Goal: Transaction & Acquisition: Book appointment/travel/reservation

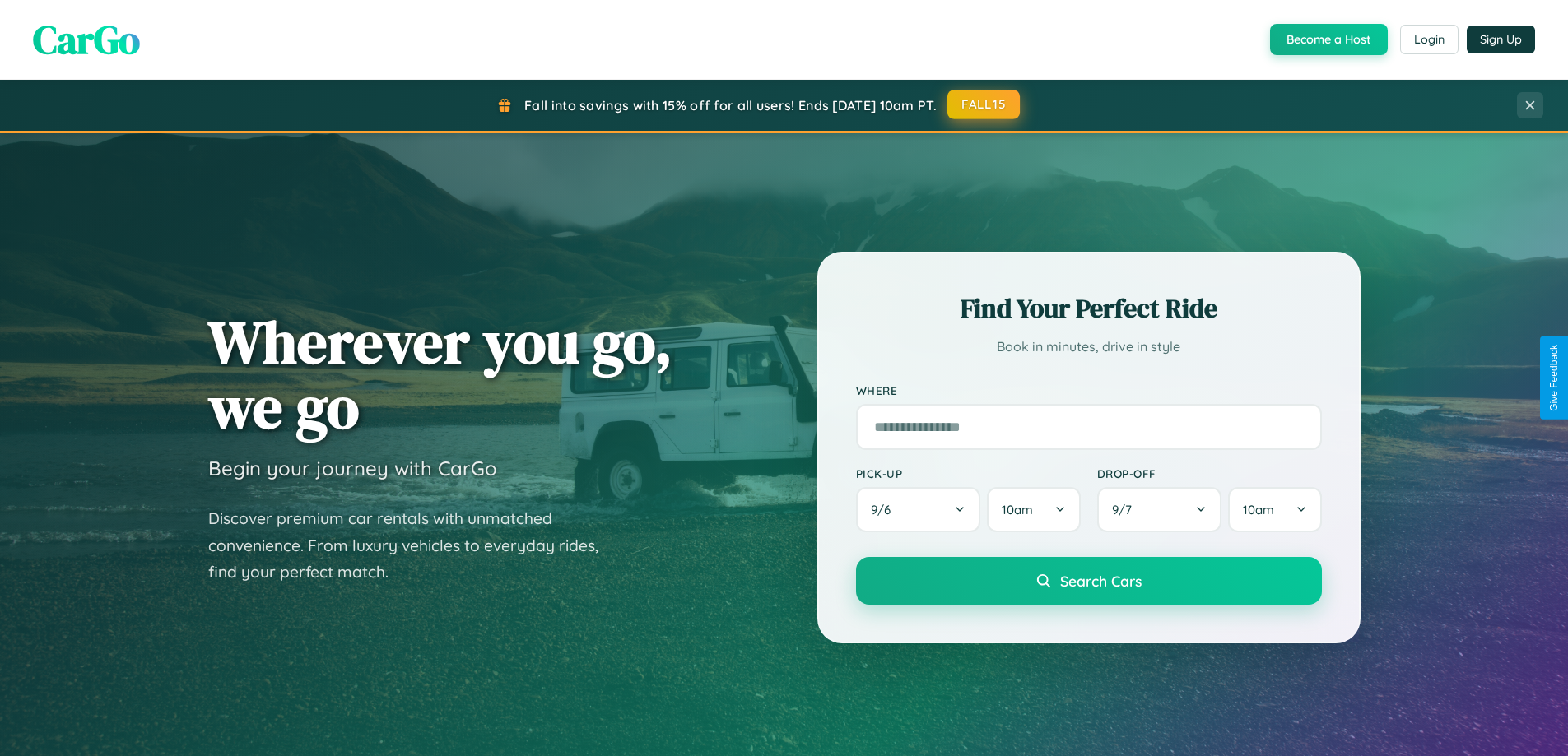
click at [984, 104] on button "FALL15" at bounding box center [983, 104] width 72 height 30
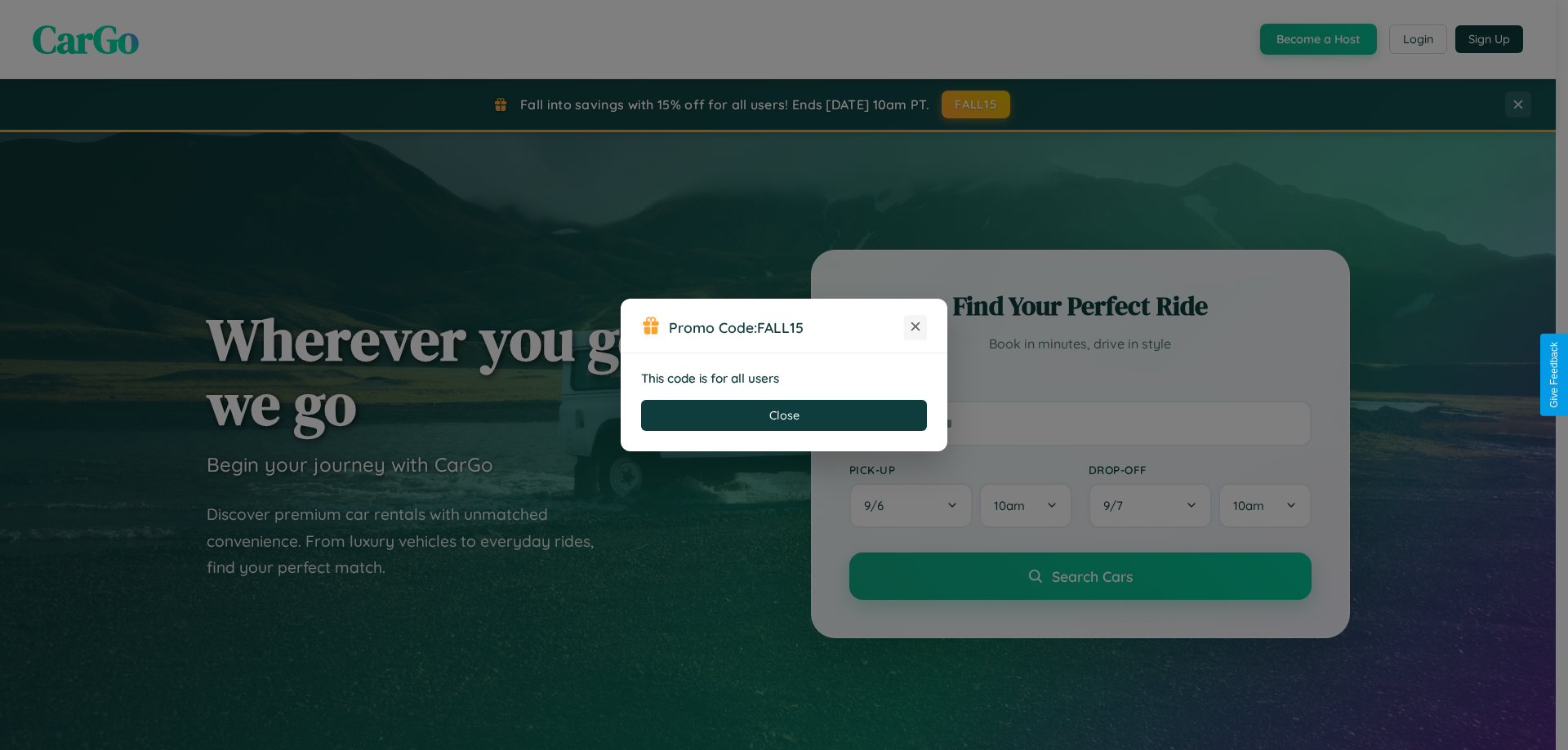
click at [916, 327] on icon at bounding box center [915, 326] width 16 height 16
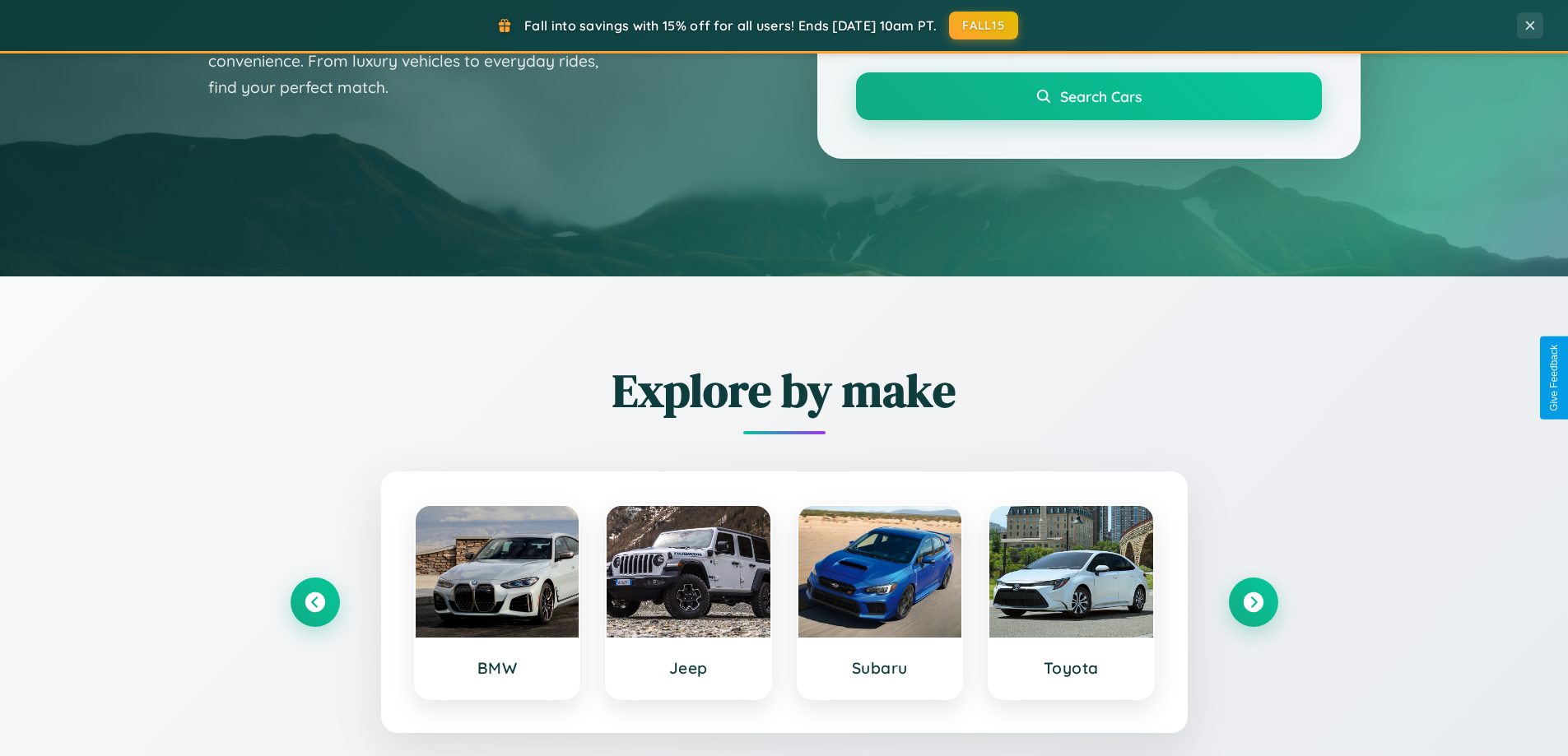
scroll to position [1132, 0]
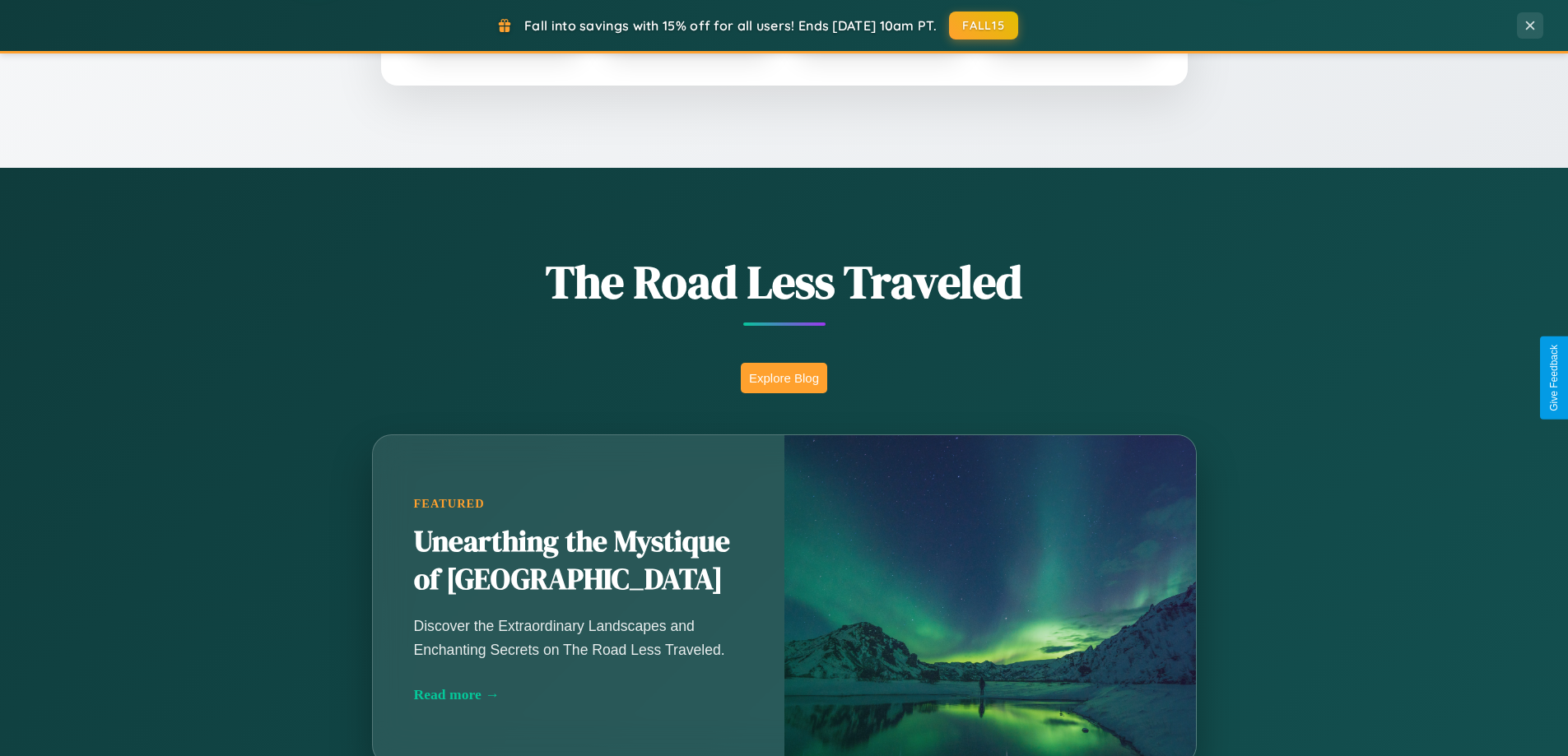
click at [783, 378] on button "Explore Blog" at bounding box center [784, 378] width 86 height 31
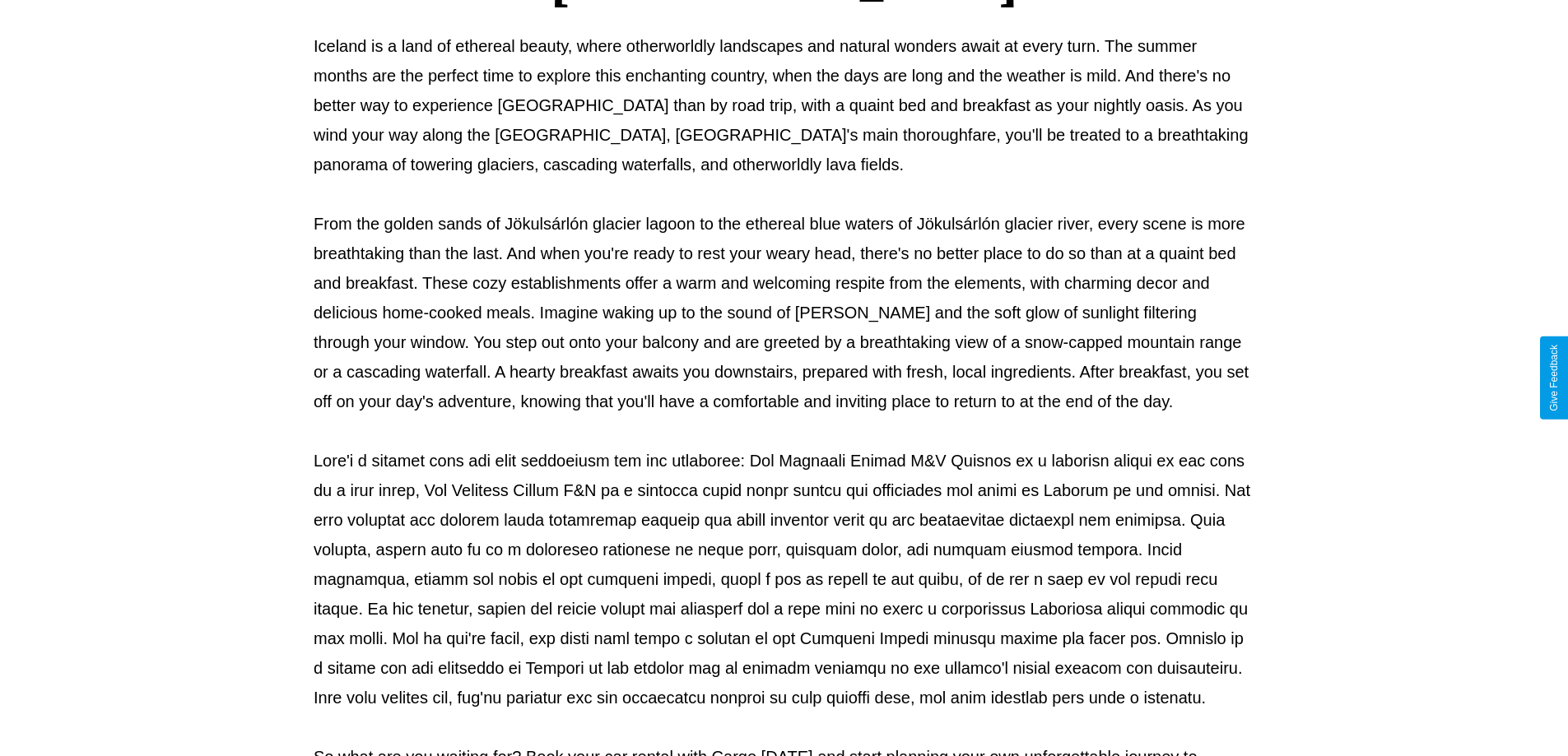
scroll to position [532, 0]
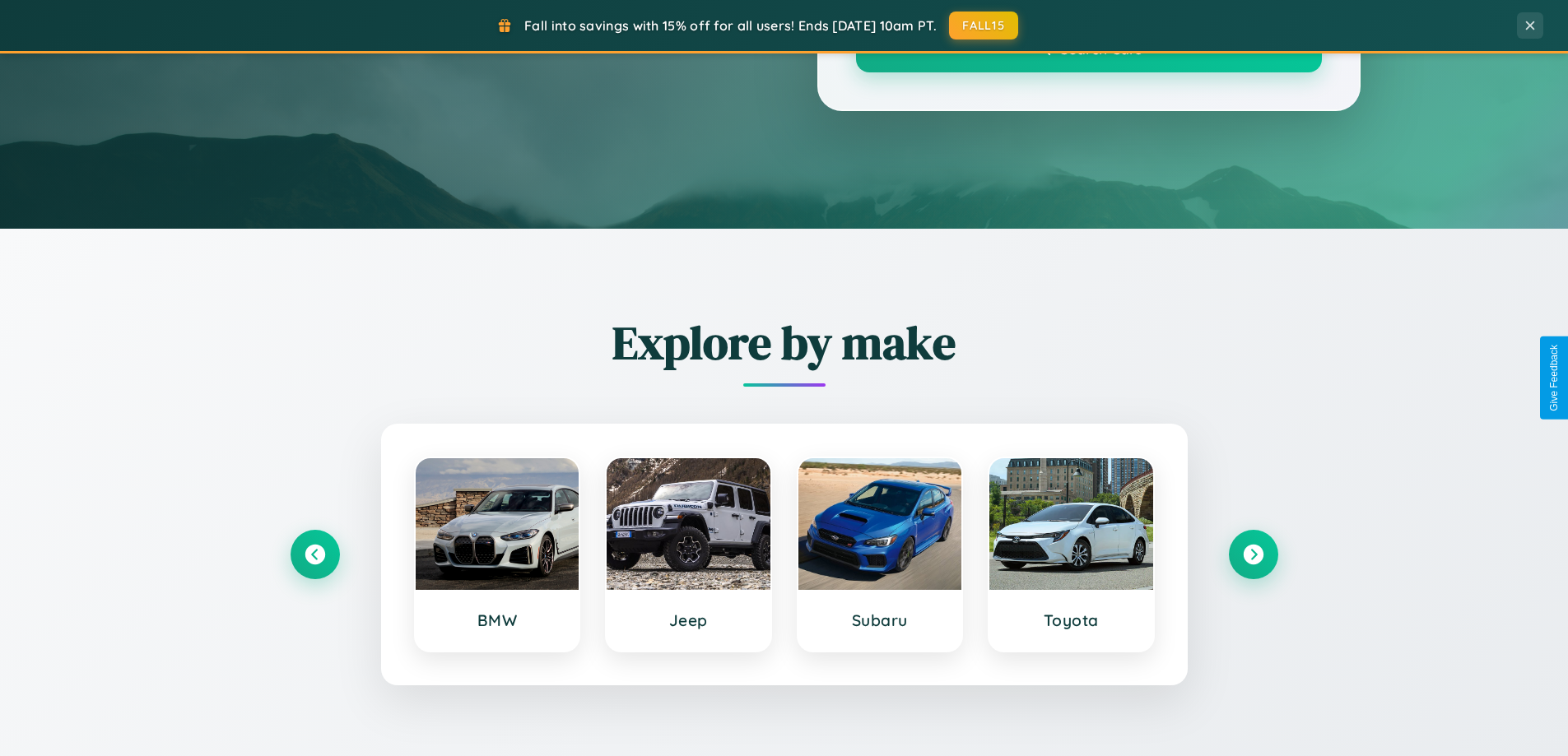
scroll to position [1132, 0]
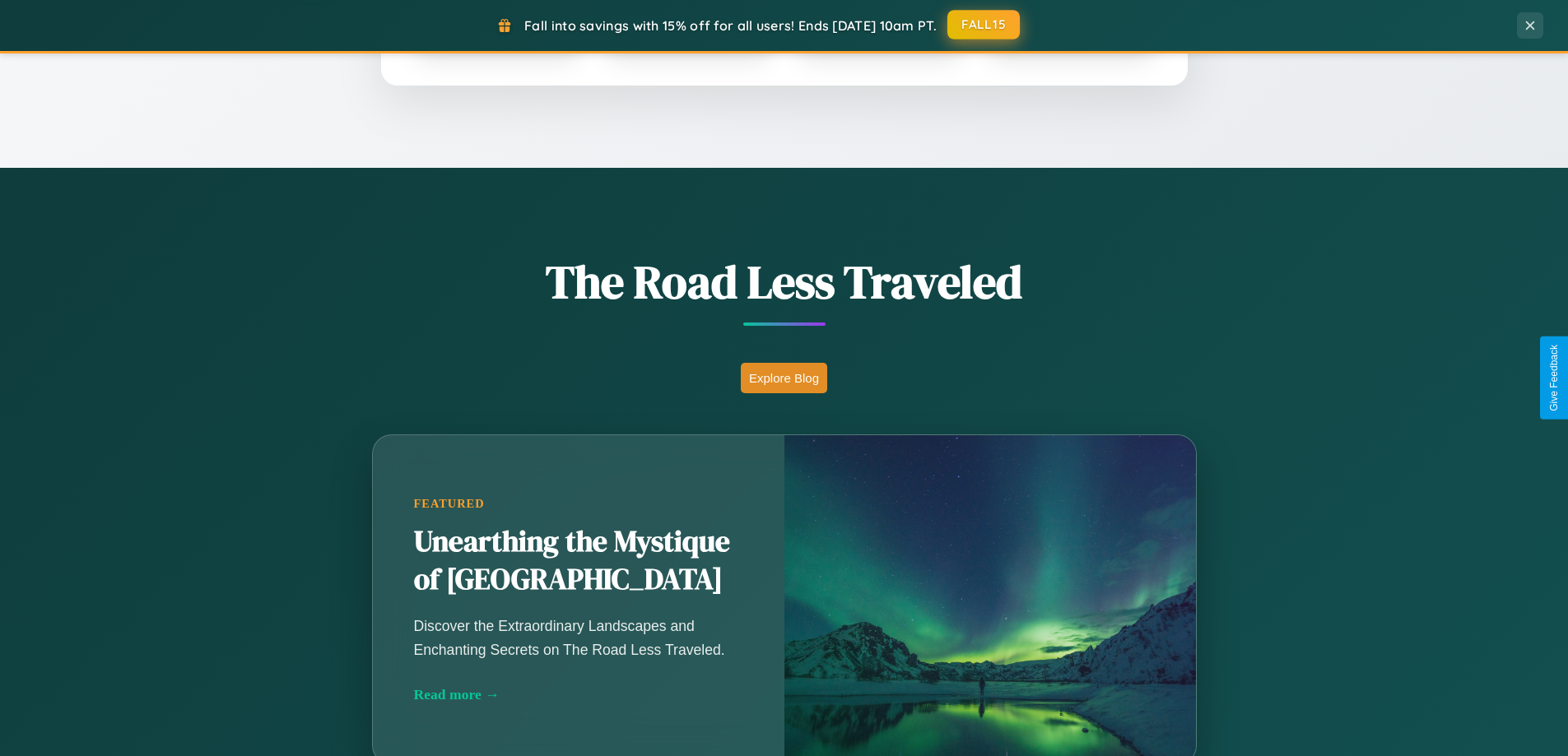
click at [984, 25] on button "FALL15" at bounding box center [983, 25] width 72 height 30
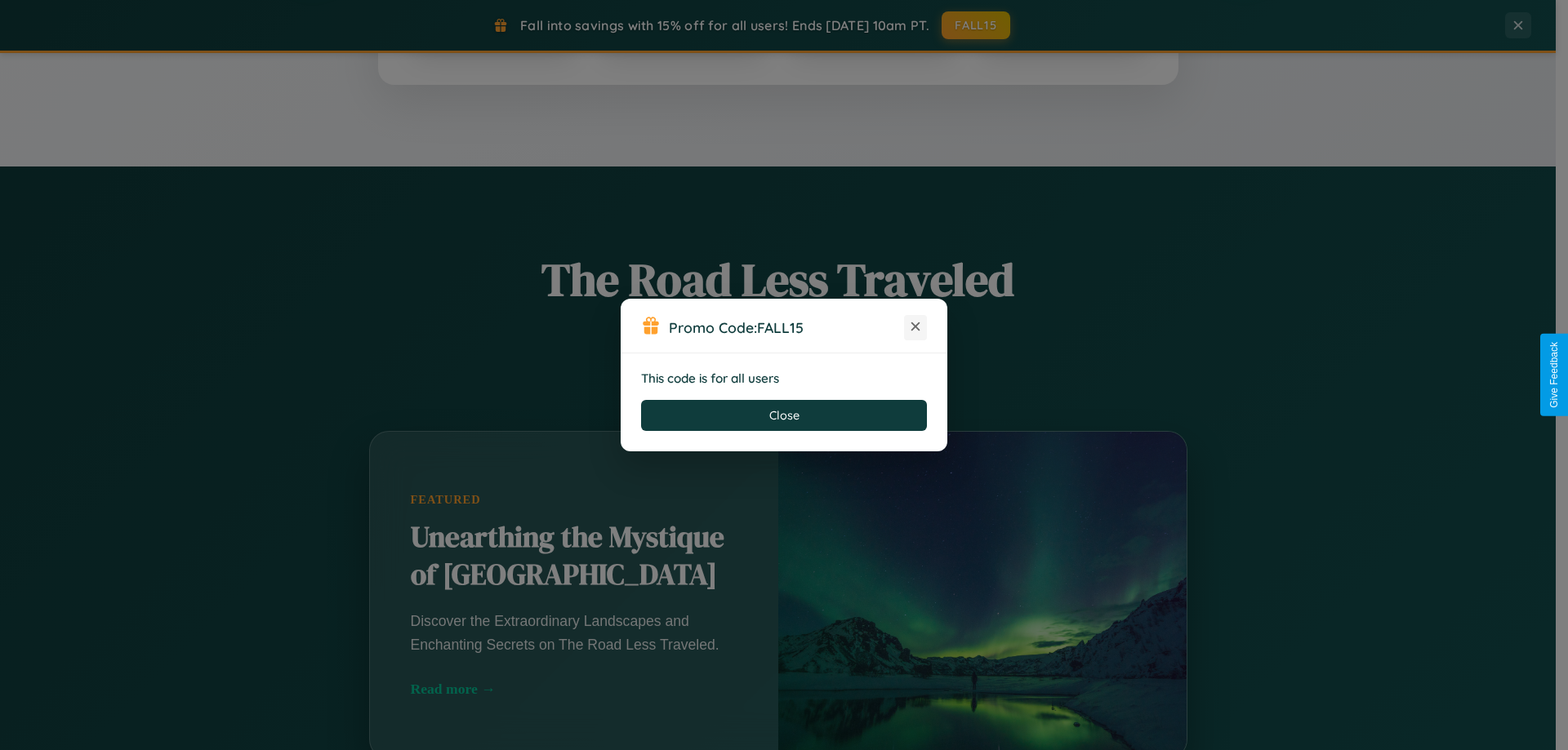
click at [916, 327] on icon at bounding box center [915, 326] width 16 height 16
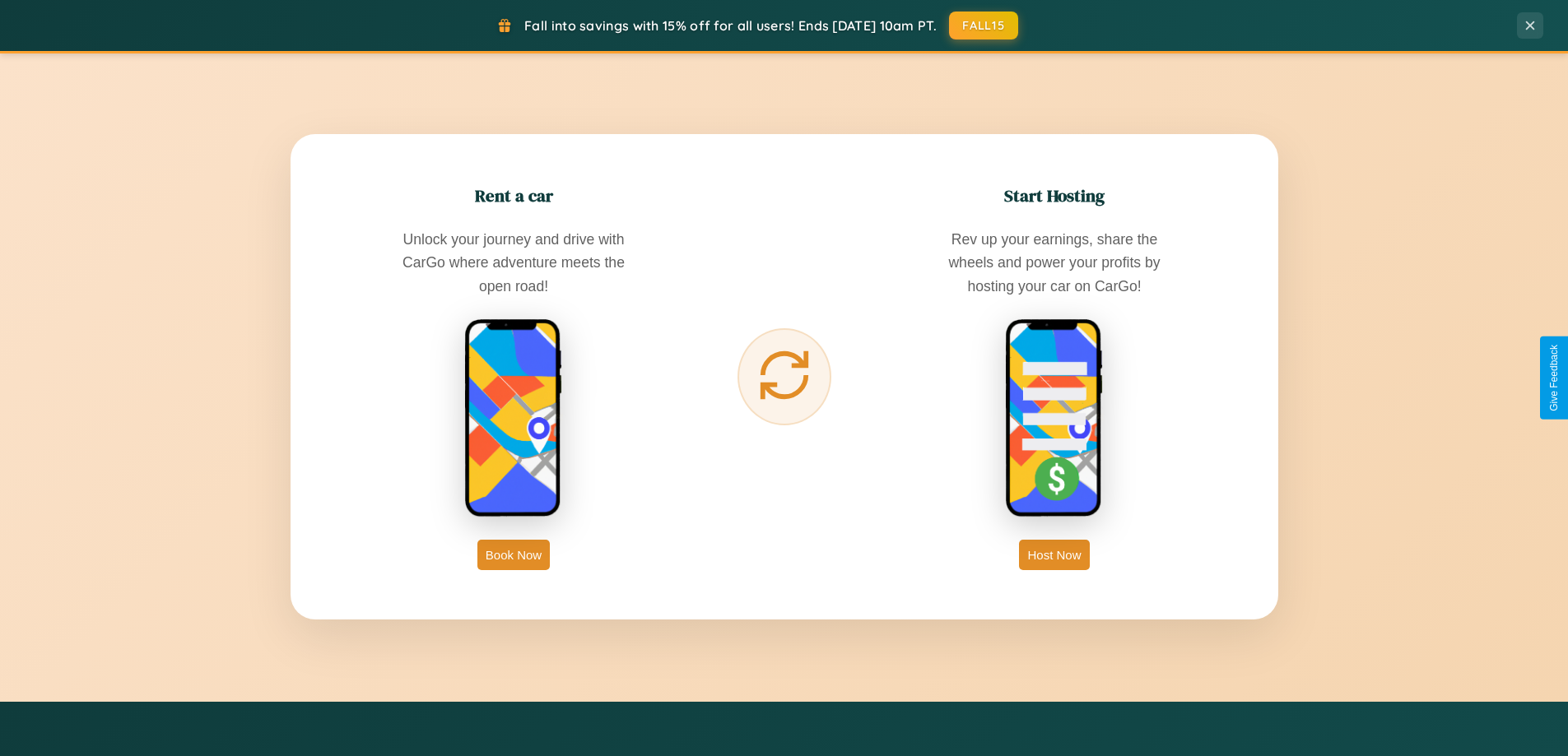
scroll to position [2644, 0]
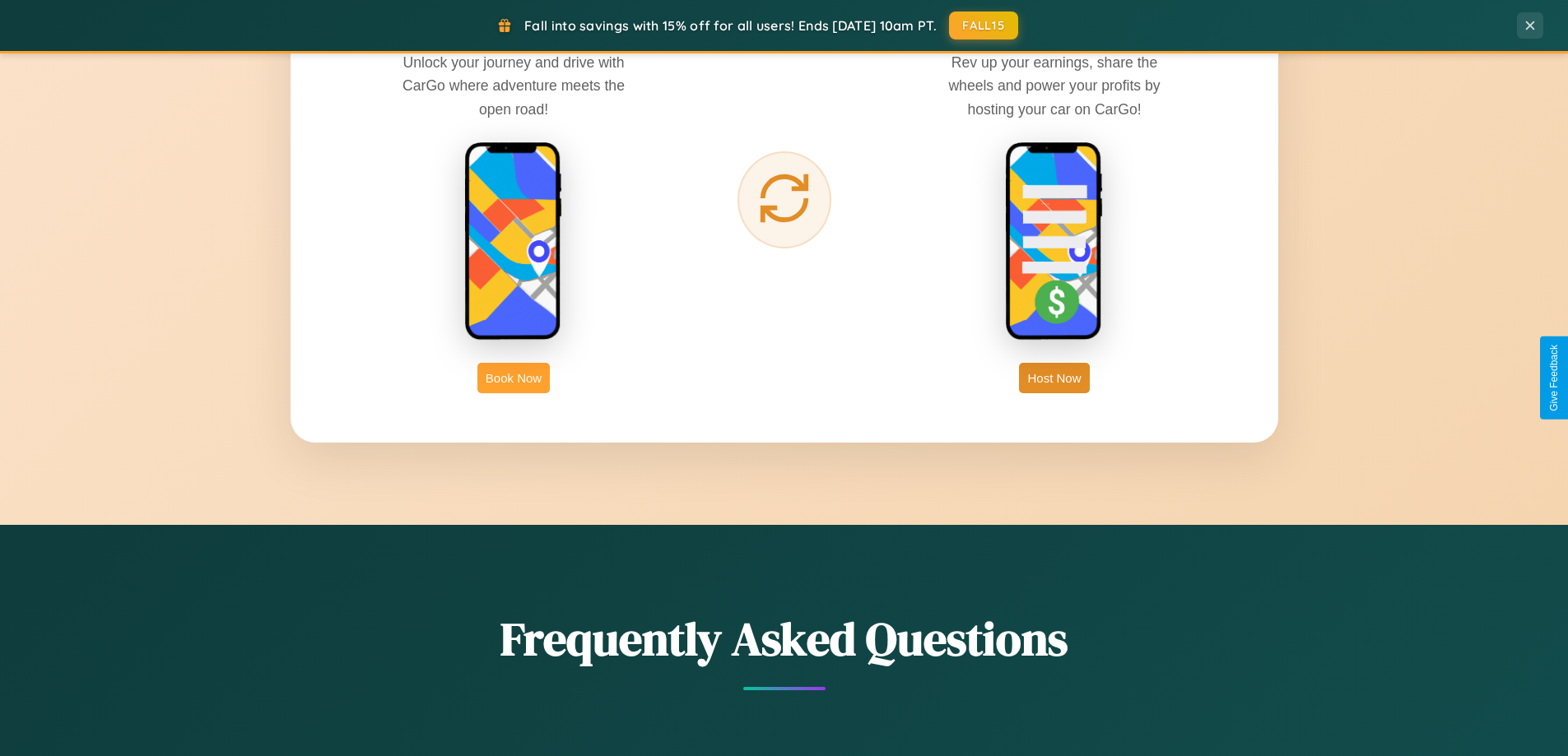
click at [514, 378] on button "Book Now" at bounding box center [513, 378] width 72 height 31
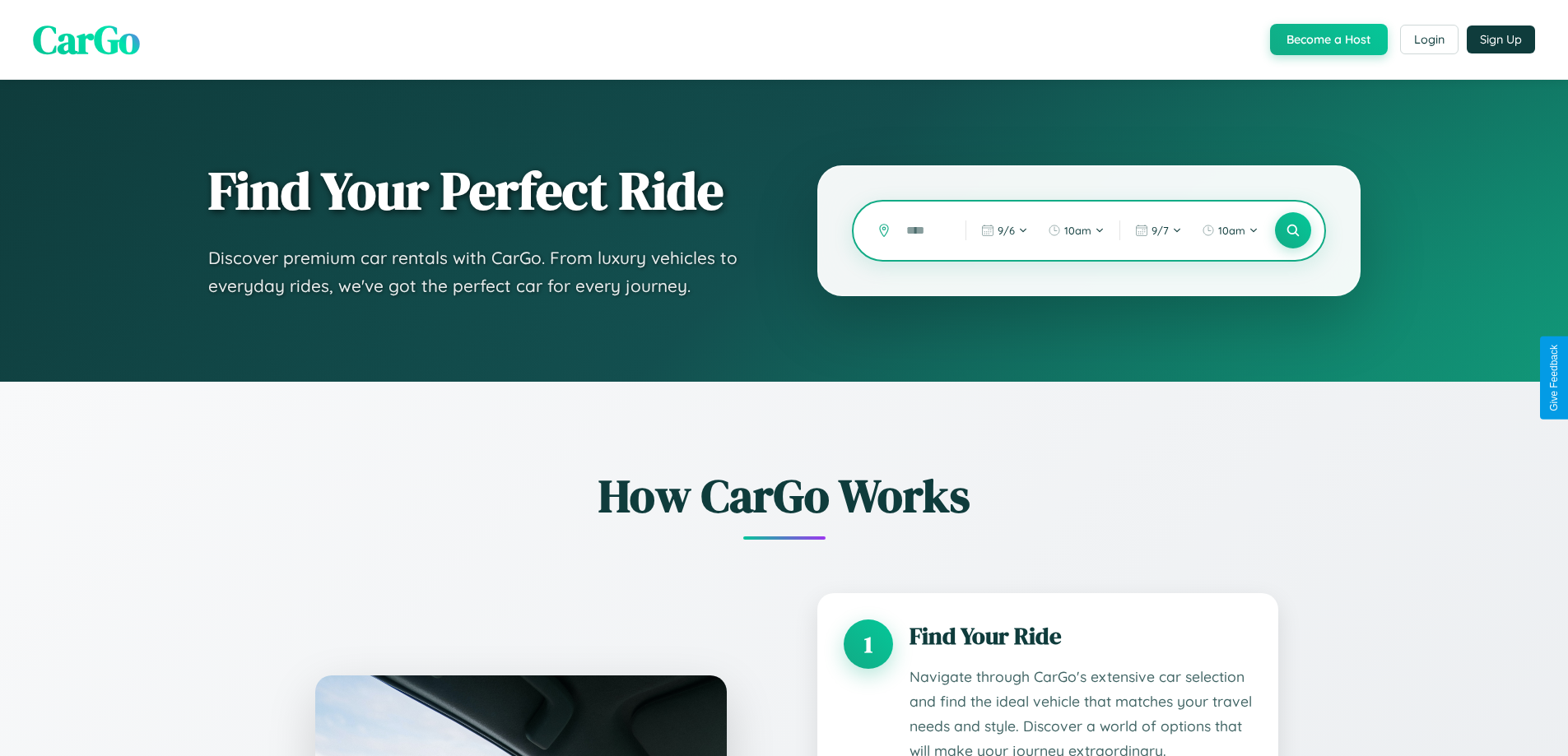
click at [924, 231] on input "text" at bounding box center [923, 231] width 51 height 29
type input "*****"
click at [1293, 231] on icon at bounding box center [1293, 231] width 15 height 15
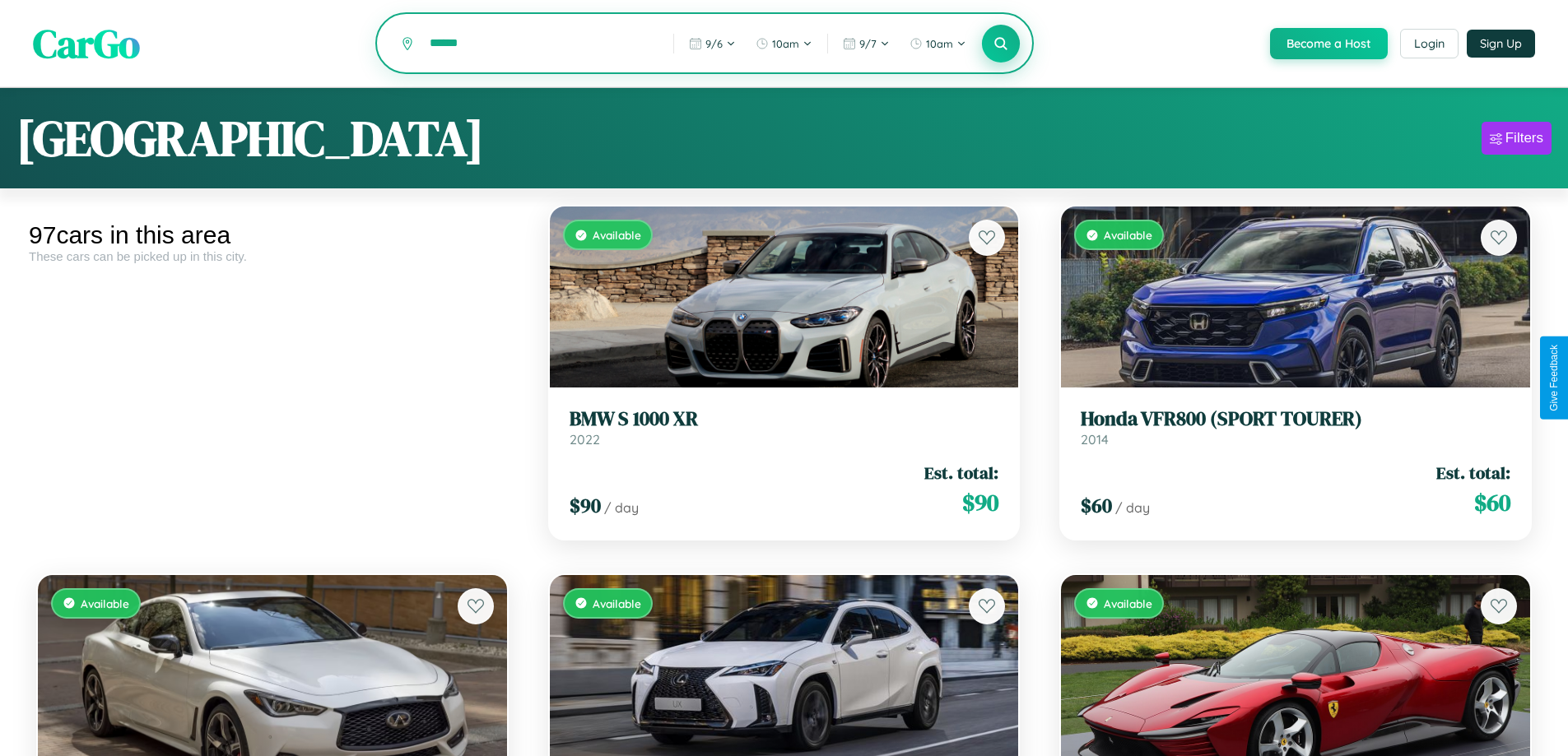
type input "******"
click at [1000, 44] on icon at bounding box center [1001, 43] width 15 height 15
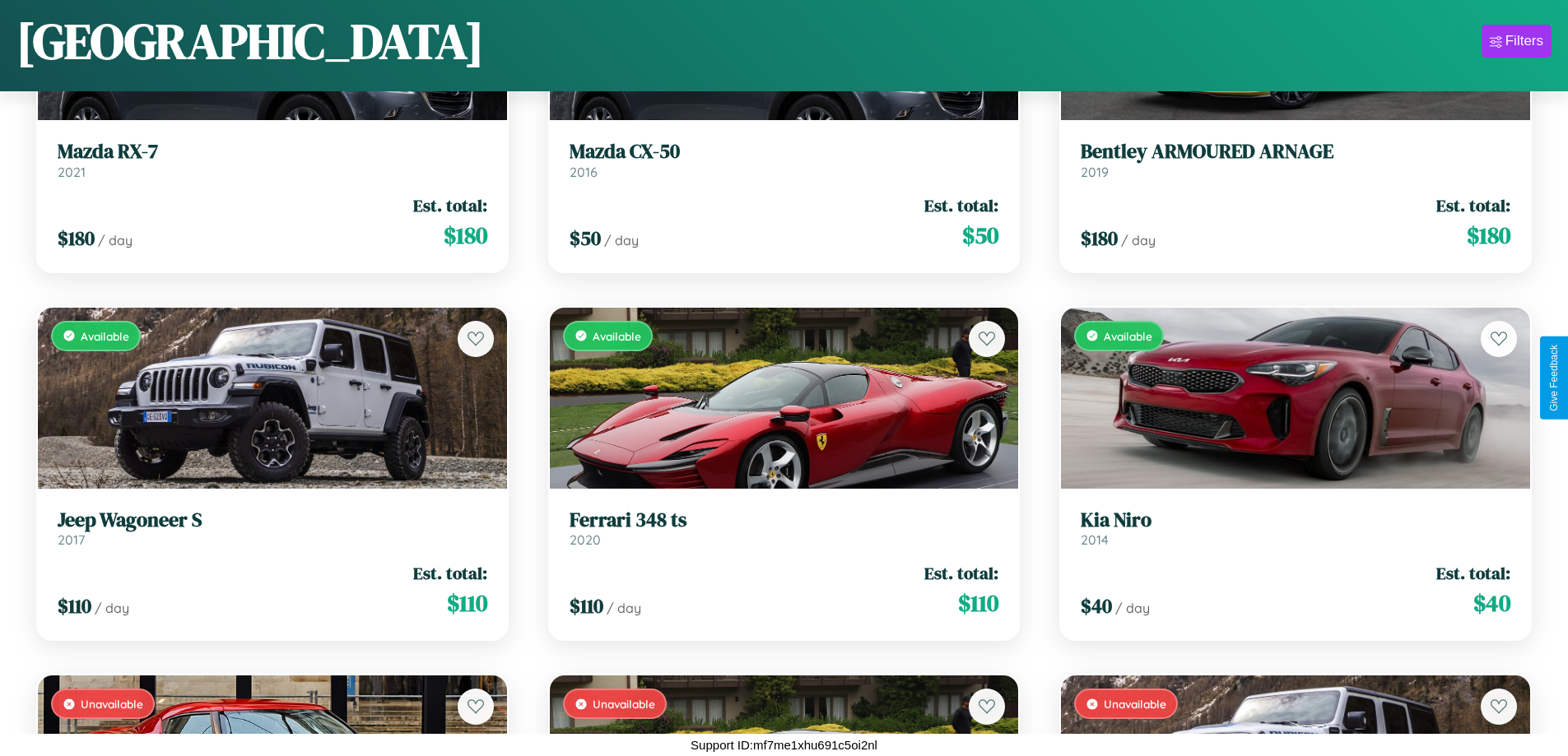
scroll to position [6129, 0]
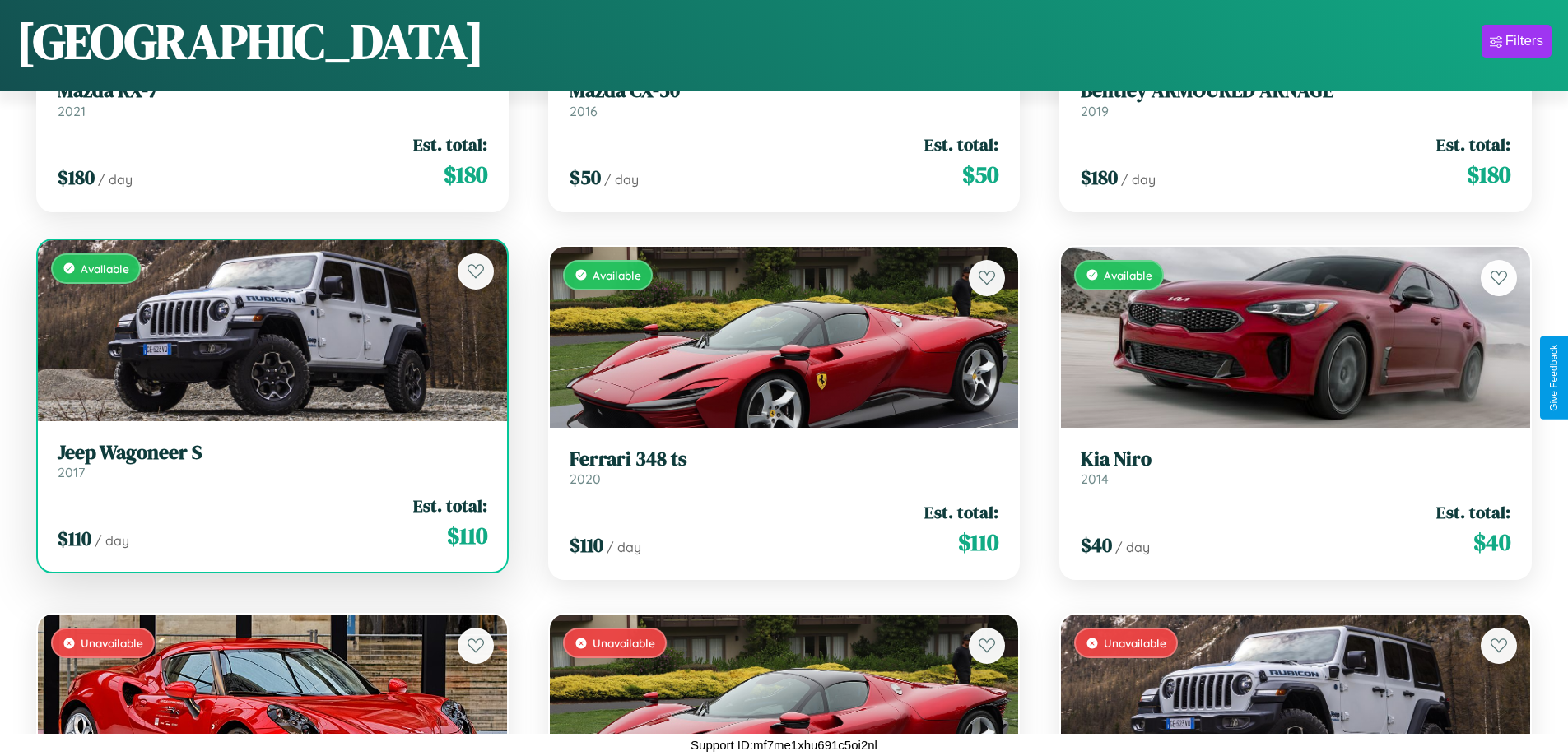
click at [270, 467] on link "Jeep Wagoneer S 2017" at bounding box center [272, 462] width 430 height 41
